Goal: Check status: Check status

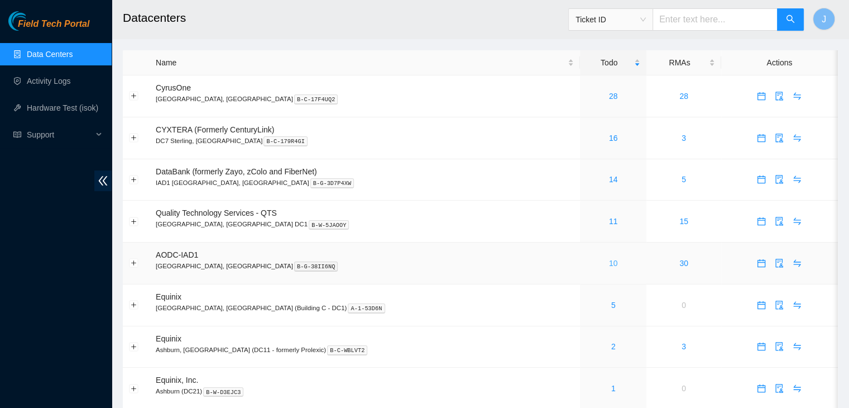
click at [609, 265] on link "10" at bounding box center [613, 262] width 9 height 9
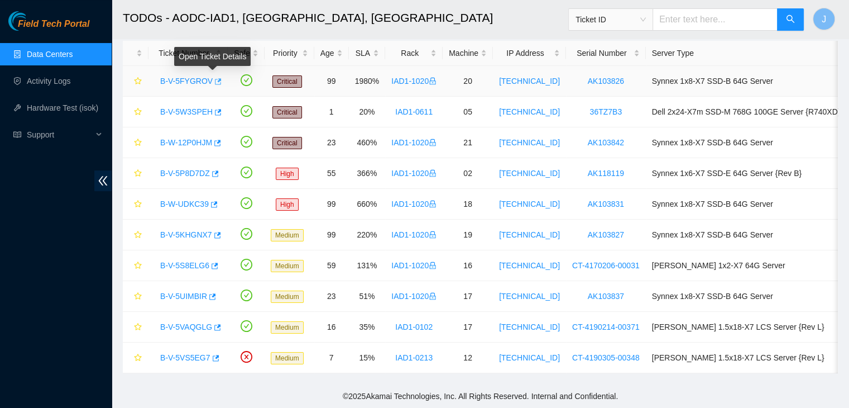
click at [216, 80] on button "button" at bounding box center [217, 82] width 9 height 18
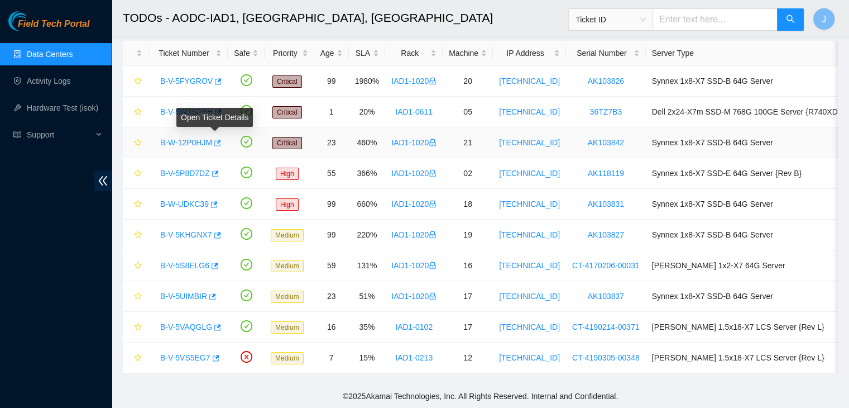
click at [215, 140] on icon "button" at bounding box center [217, 143] width 7 height 6
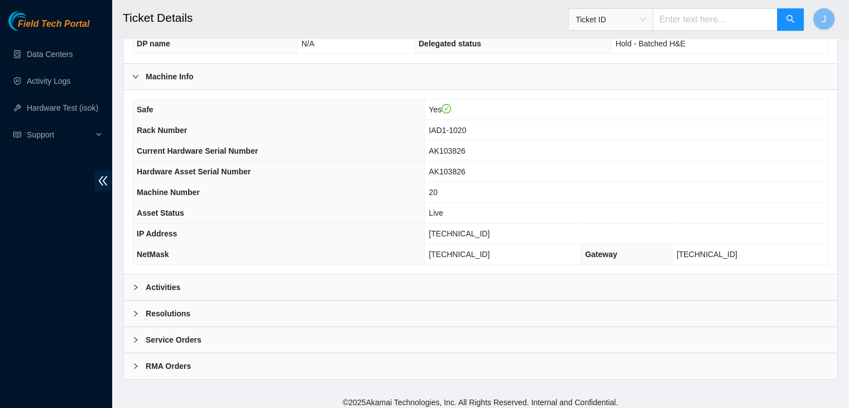
scroll to position [347, 0]
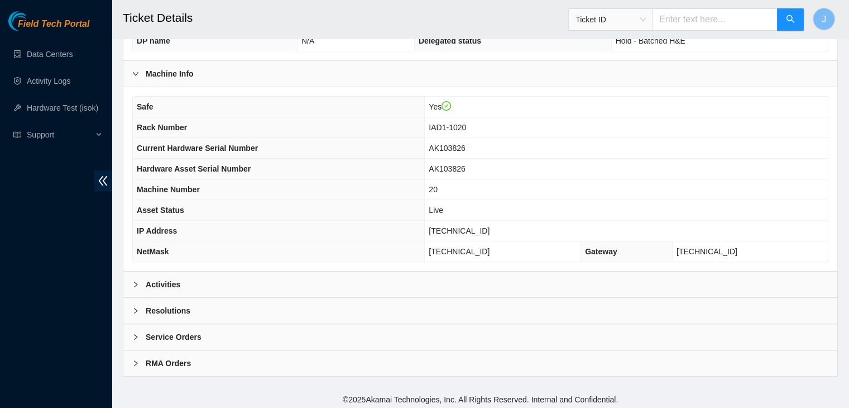
click at [385, 274] on div "Activities" at bounding box center [480, 284] width 714 height 26
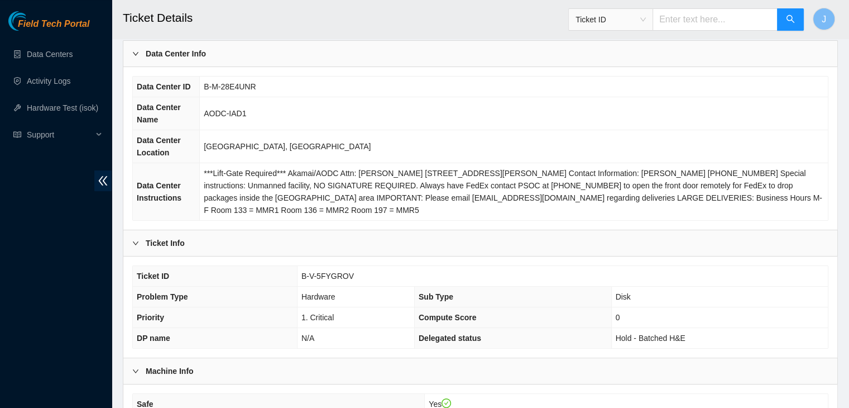
scroll to position [49, 0]
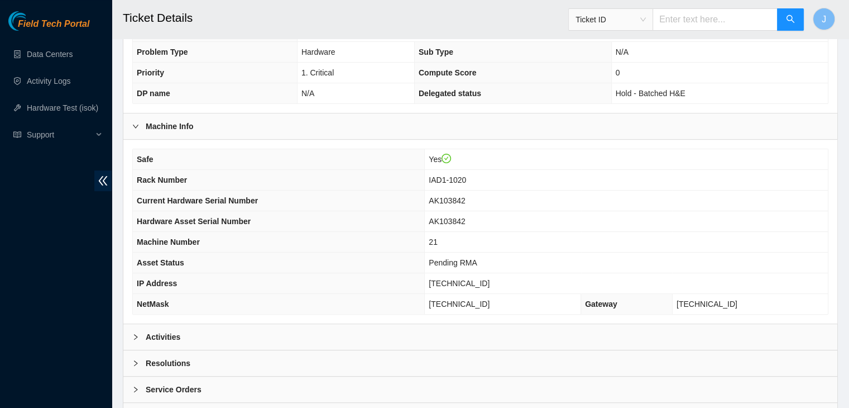
scroll to position [347, 0]
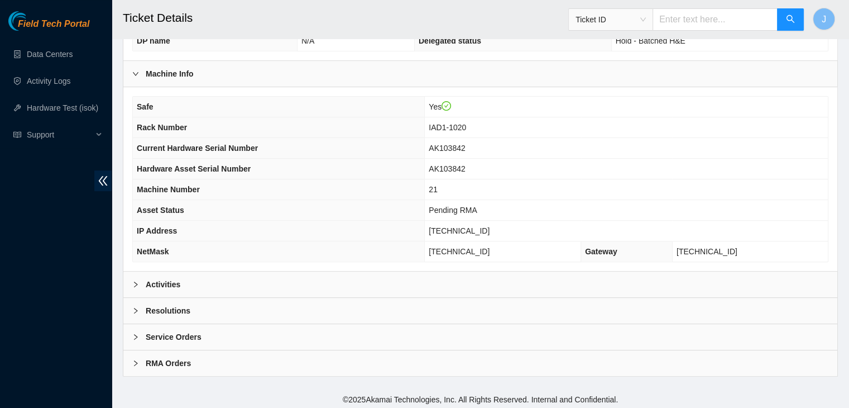
click at [305, 283] on div "Activities" at bounding box center [480, 284] width 714 height 26
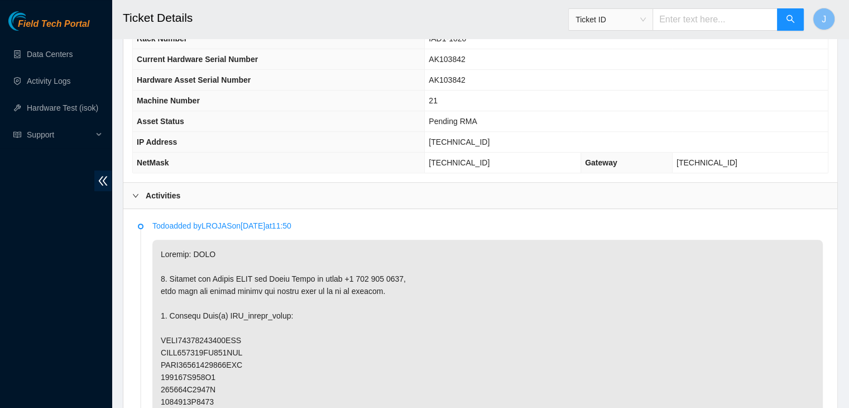
scroll to position [382, 0]
